Goal: Task Accomplishment & Management: Complete application form

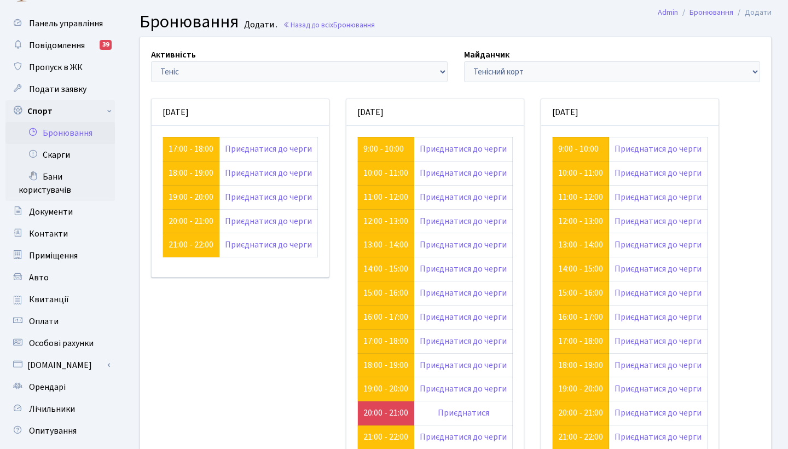
scroll to position [22, 0]
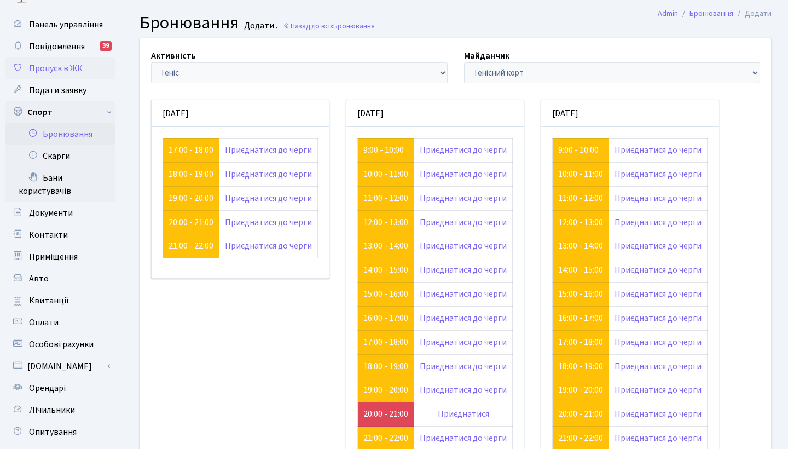
click at [77, 70] on span "Пропуск в ЖК" at bounding box center [56, 68] width 54 height 12
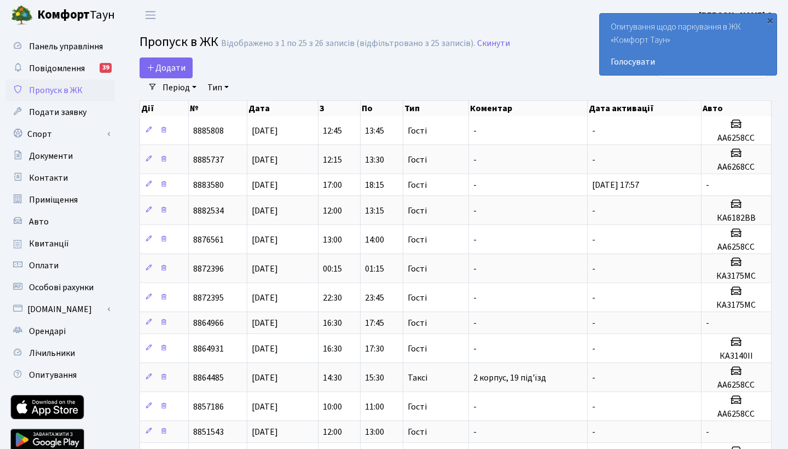
select select "25"
click at [176, 68] on span "Додати" at bounding box center [166, 68] width 39 height 12
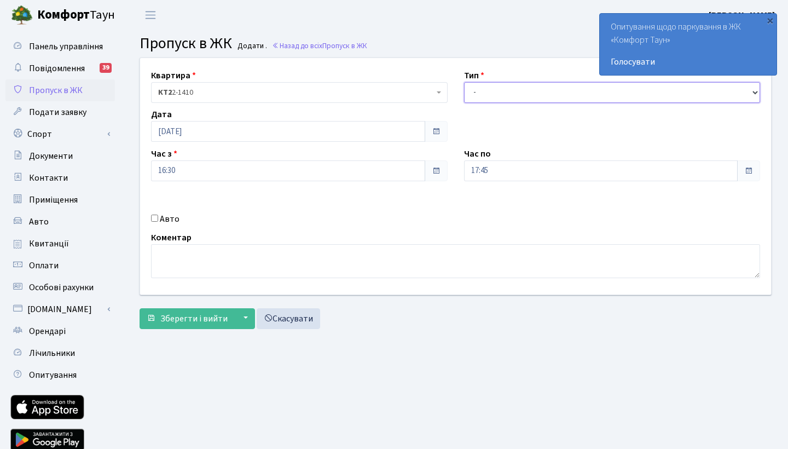
select select "3"
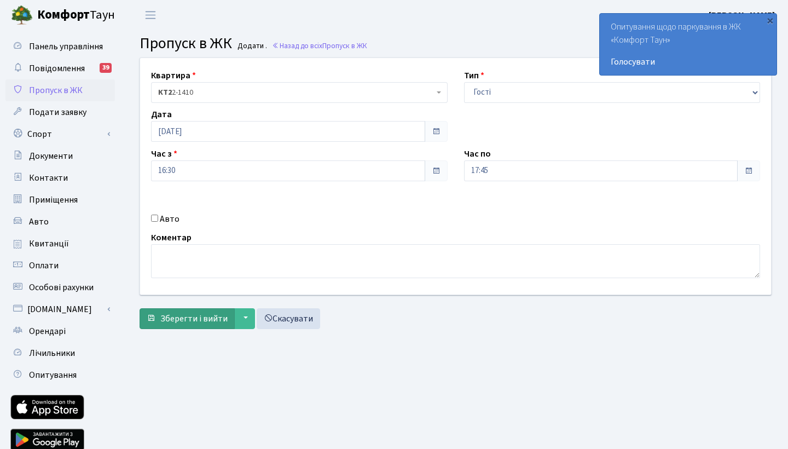
click at [185, 316] on span "Зберегти і вийти" at bounding box center [193, 319] width 67 height 12
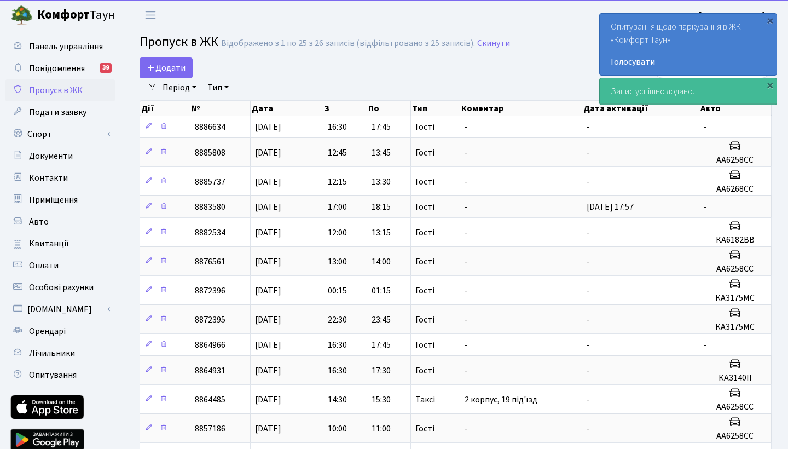
select select "25"
